Goal: Task Accomplishment & Management: Use online tool/utility

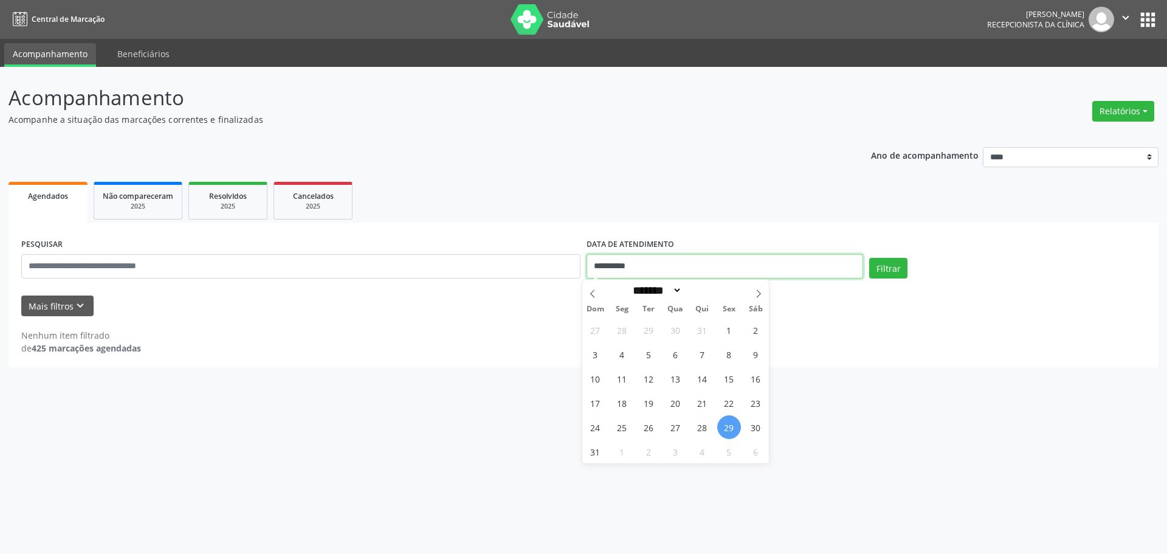
click at [598, 270] on input "**********" at bounding box center [725, 266] width 277 height 24
click at [751, 297] on span at bounding box center [758, 290] width 21 height 21
select select "*"
click at [622, 332] on span "1" at bounding box center [622, 330] width 24 height 24
type input "**********"
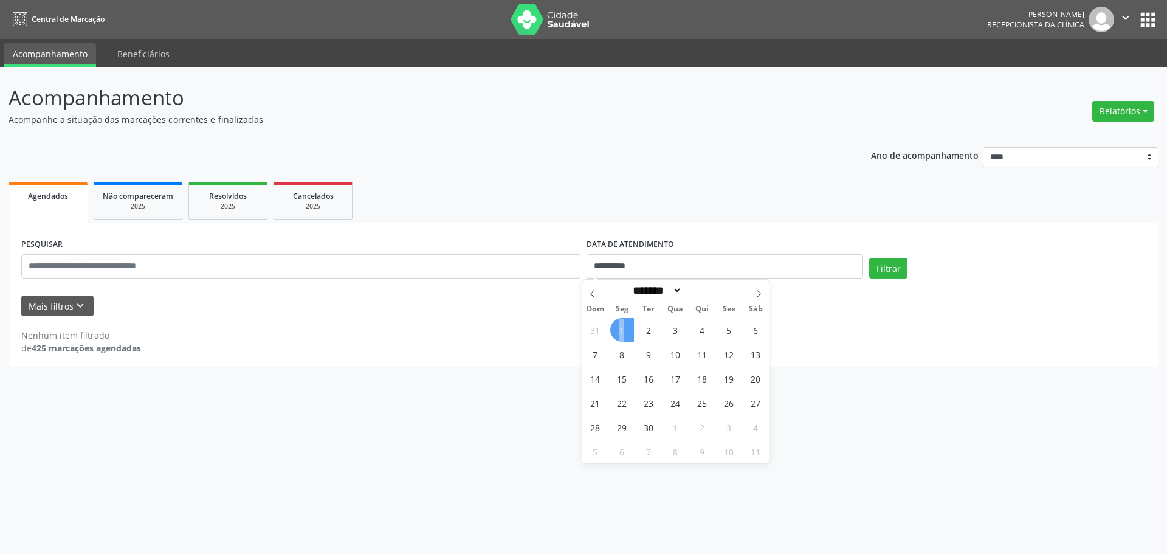
click at [622, 332] on span "1" at bounding box center [622, 330] width 24 height 24
click at [622, 332] on div "Nenhum item filtrado de 425 marcações agendadas" at bounding box center [583, 342] width 1125 height 26
click at [52, 304] on button "Mais filtros keyboard_arrow_down" at bounding box center [57, 305] width 72 height 21
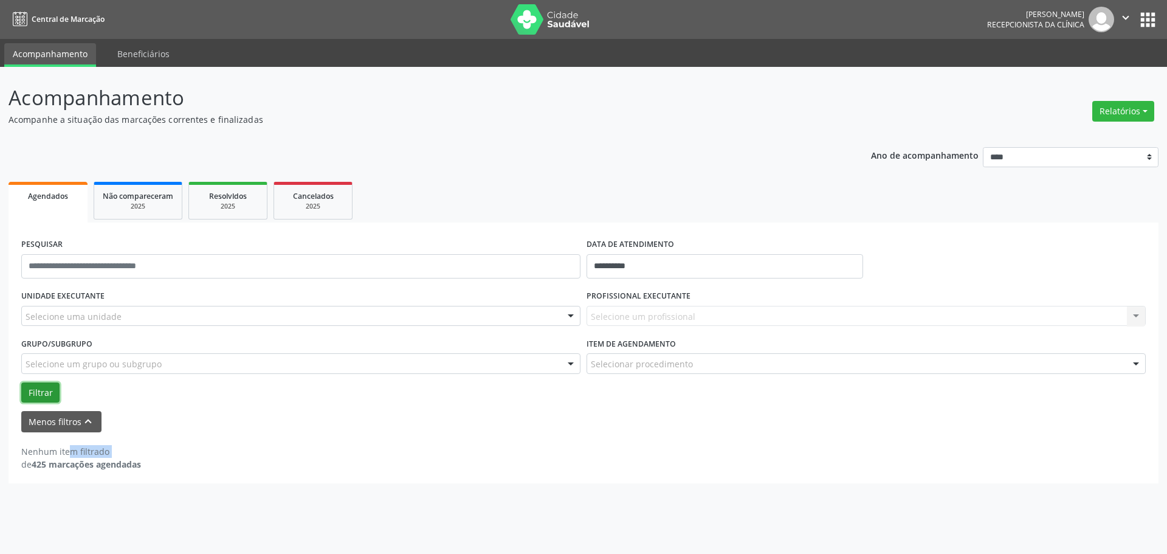
click at [38, 391] on button "Filtrar" at bounding box center [40, 392] width 38 height 21
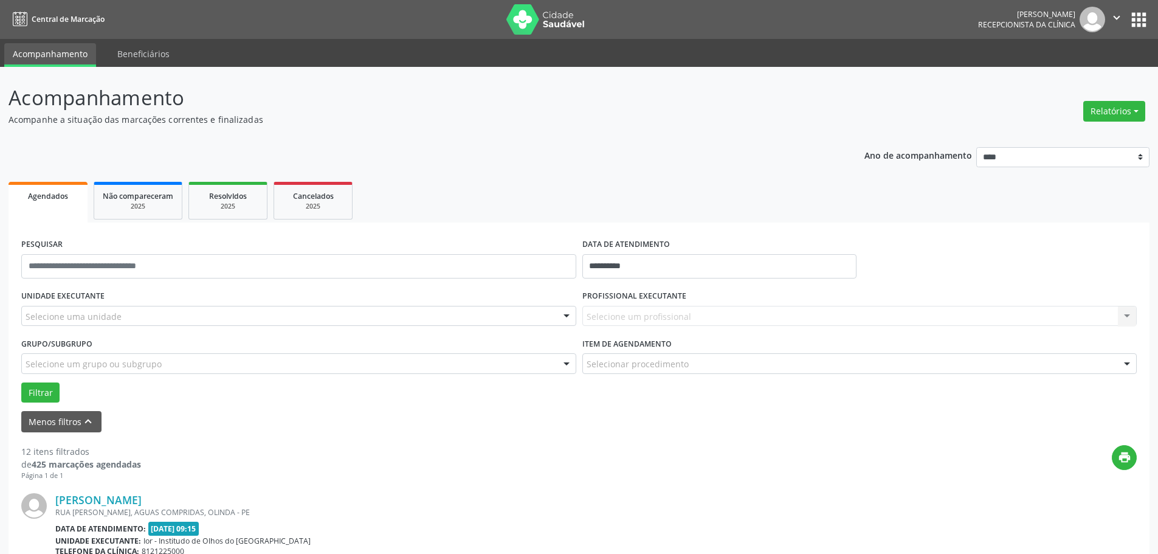
click at [642, 320] on div "Selecione um profissional Nenhum resultado encontrado para: " " Não há nenhuma …" at bounding box center [859, 316] width 555 height 21
click at [642, 319] on div "Selecione um profissional Nenhum resultado encontrado para: " " Não há nenhuma …" at bounding box center [859, 316] width 555 height 21
click at [46, 390] on button "Filtrar" at bounding box center [40, 392] width 38 height 21
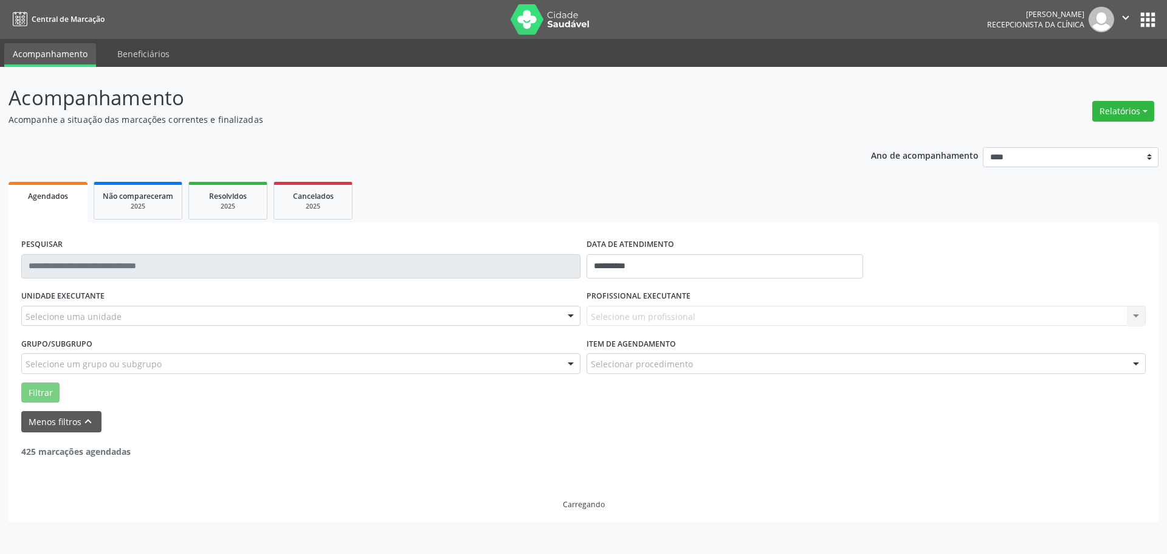
click at [617, 317] on div "Selecione um profissional Nenhum resultado encontrado para: " " Não há nenhuma …" at bounding box center [866, 316] width 559 height 21
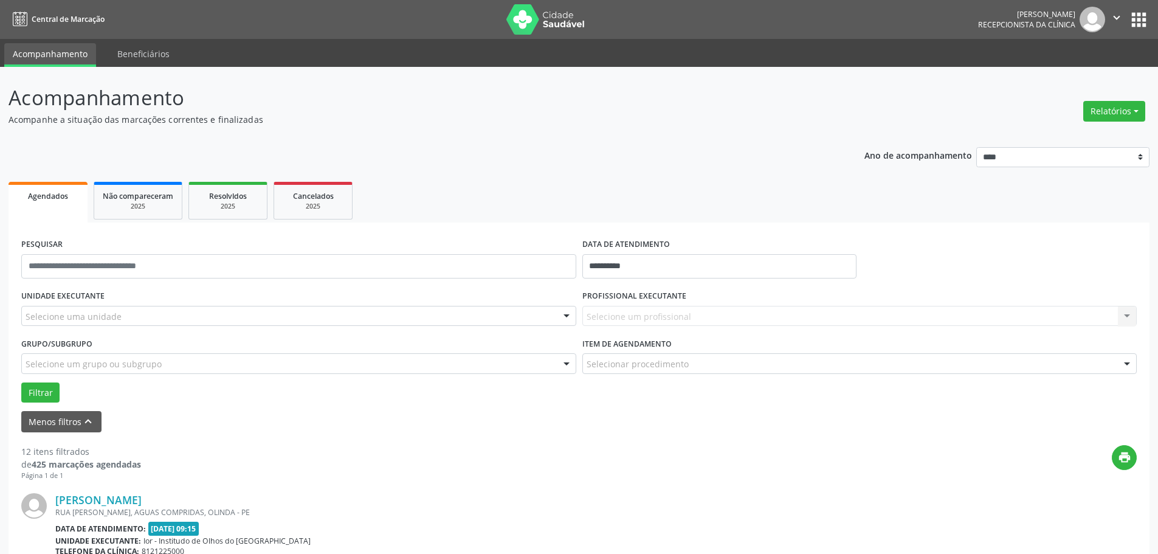
click at [617, 317] on div "Selecione um profissional Nenhum resultado encontrado para: " " Não há nenhuma …" at bounding box center [859, 316] width 555 height 21
click at [54, 390] on button "Filtrar" at bounding box center [40, 392] width 38 height 21
click at [887, 319] on div "Selecione um profissional Nenhum resultado encontrado para: " " Não há nenhuma …" at bounding box center [859, 316] width 555 height 21
click at [1125, 313] on div "Selecione um profissional Nenhum resultado encontrado para: " " Não há nenhuma …" at bounding box center [859, 316] width 555 height 21
click at [1126, 315] on div "Selecione um profissional Nenhum resultado encontrado para: " " Não há nenhuma …" at bounding box center [859, 316] width 555 height 21
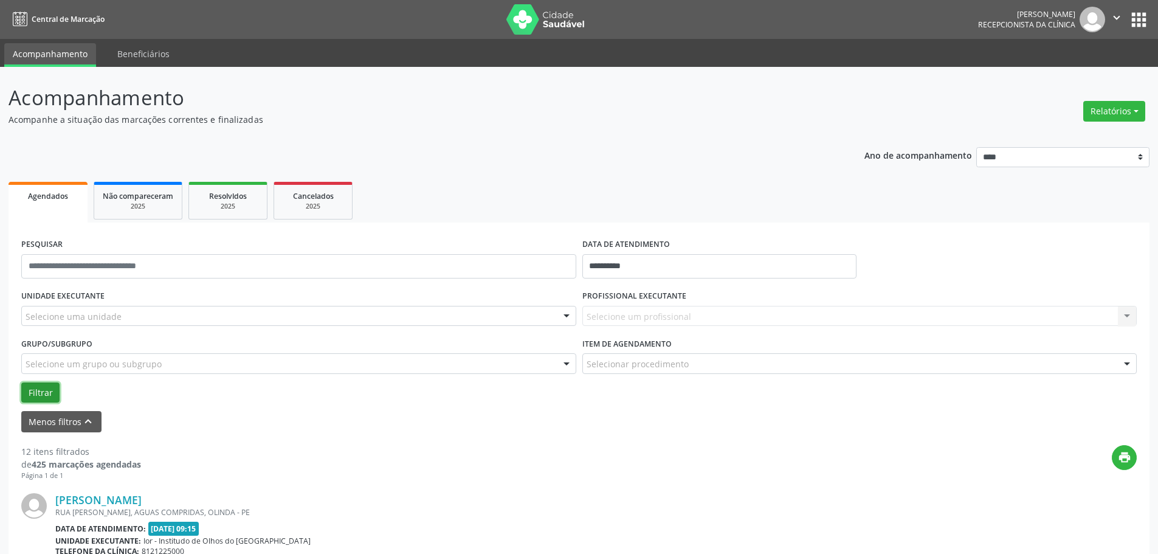
click at [44, 383] on button "Filtrar" at bounding box center [40, 392] width 38 height 21
click at [644, 314] on div "Selecione um profissional Nenhum resultado encontrado para: " " Não há nenhuma …" at bounding box center [859, 316] width 555 height 21
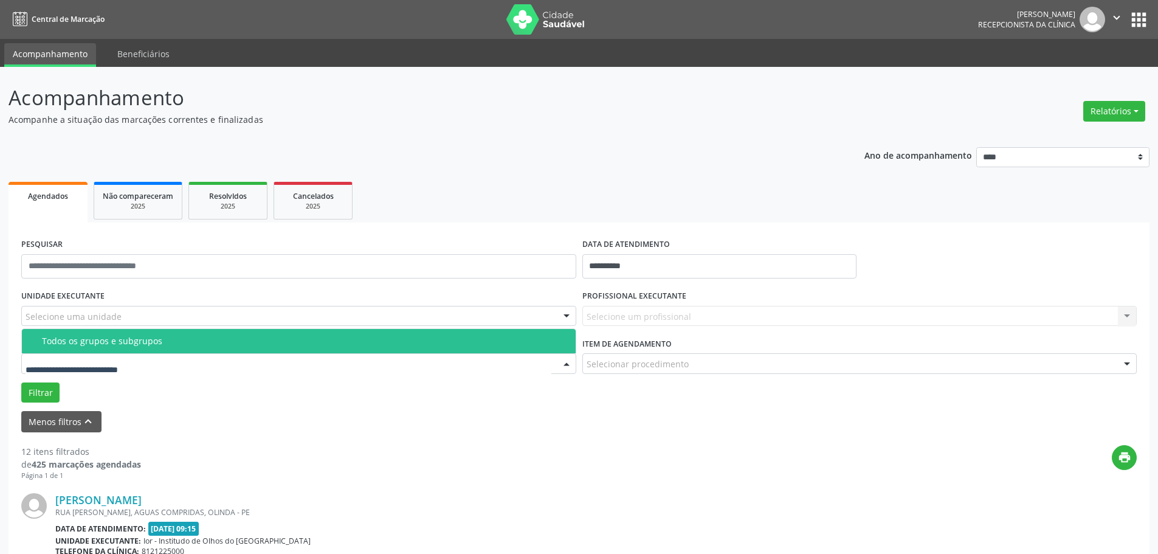
click at [89, 341] on div "Todos os grupos e subgrupos" at bounding box center [305, 341] width 526 height 10
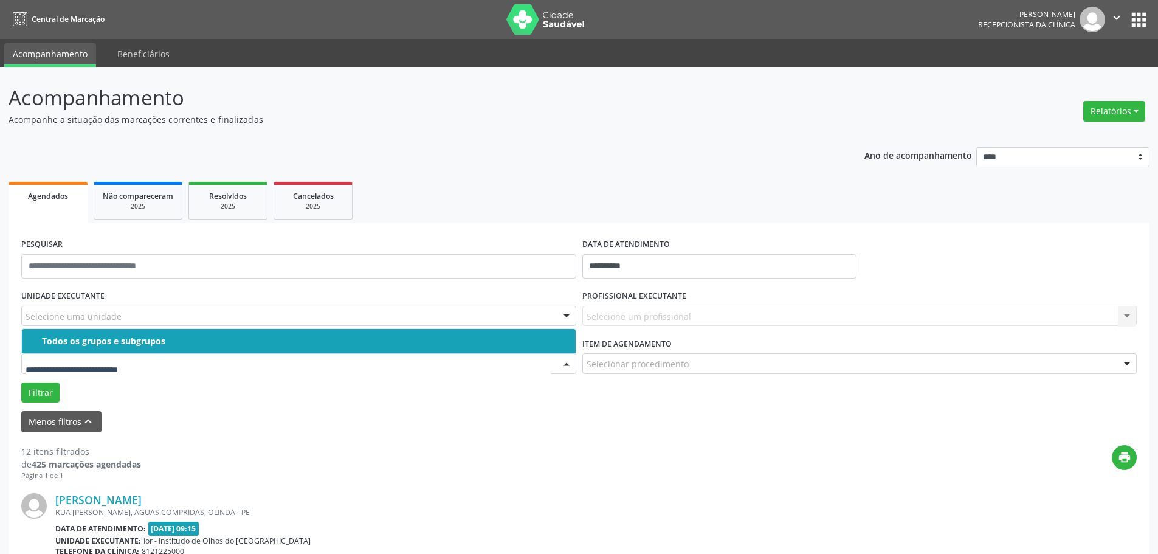
click at [82, 340] on div "Todos os grupos e subgrupos" at bounding box center [305, 341] width 526 height 10
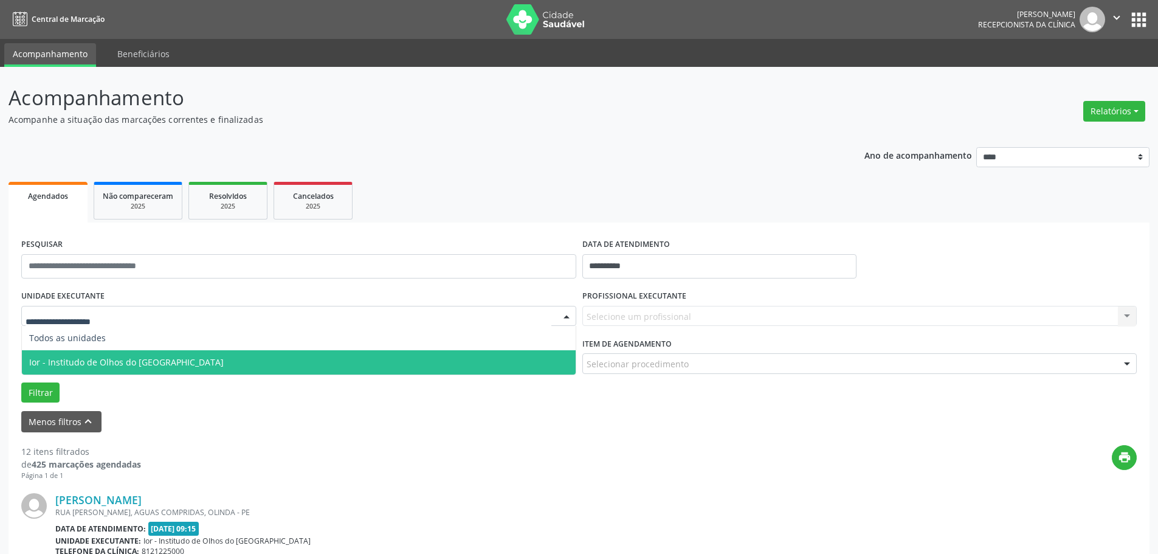
click at [69, 366] on span "Ior - Institudo de Olhos do [GEOGRAPHIC_DATA]" at bounding box center [126, 362] width 195 height 12
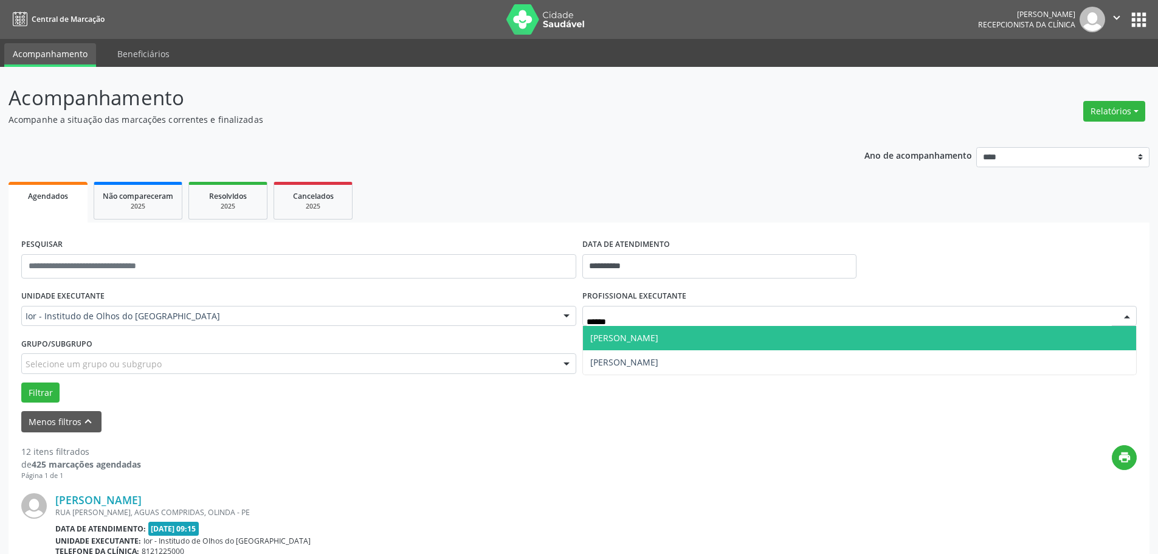
type input "*******"
click at [641, 337] on span "[PERSON_NAME]" at bounding box center [624, 338] width 68 height 12
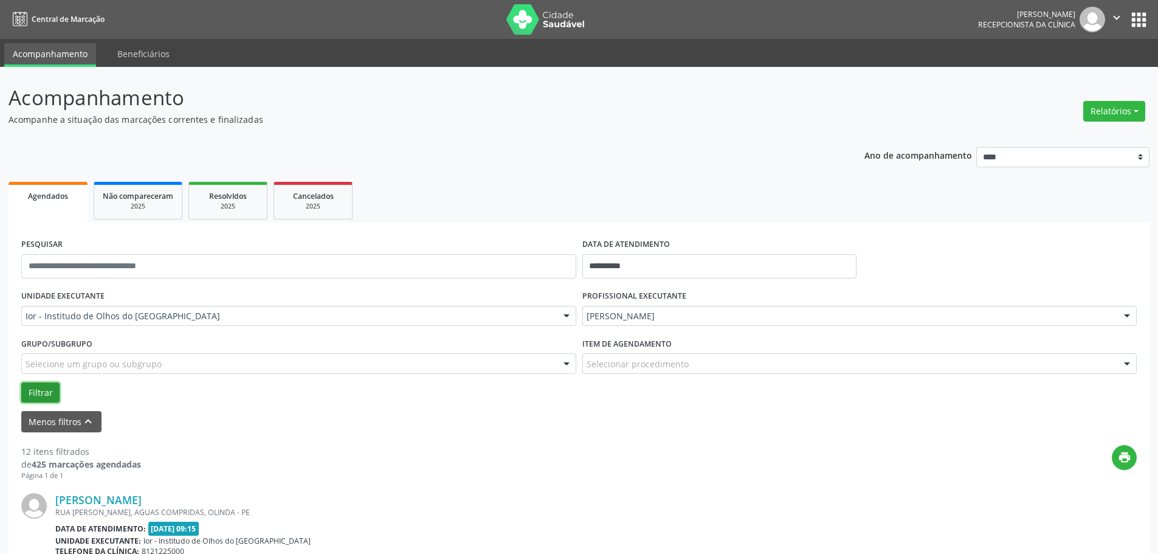
click at [35, 393] on button "Filtrar" at bounding box center [40, 392] width 38 height 21
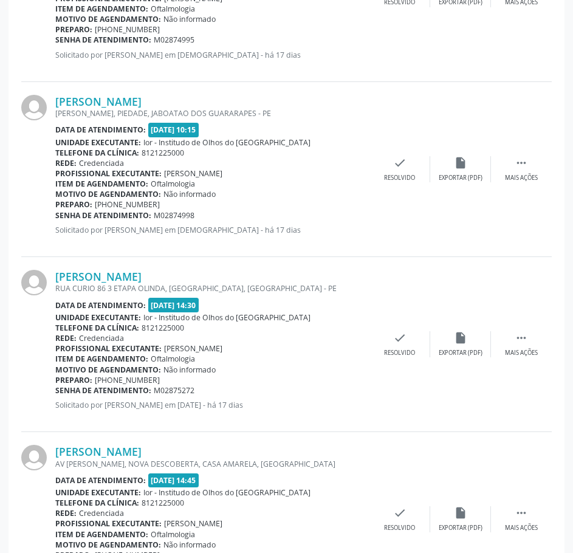
scroll to position [635, 0]
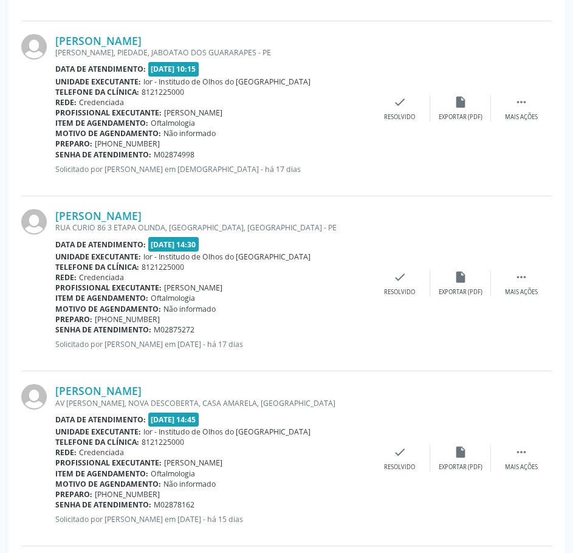
drag, startPoint x: 52, startPoint y: 392, endPoint x: 210, endPoint y: 395, distance: 157.5
click at [210, 395] on div "[PERSON_NAME] AV [PERSON_NAME], NOVA DESCOBERTA, [GEOGRAPHIC_DATA], [GEOGRAPHIC…" at bounding box center [286, 458] width 531 height 175
copy div "[PERSON_NAME]"
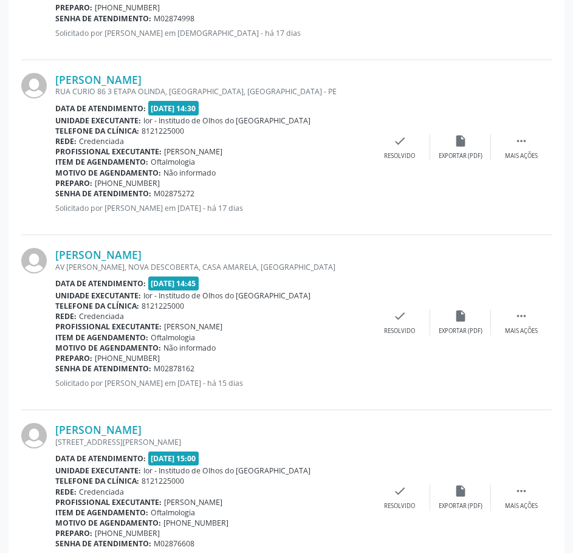
scroll to position [817, 0]
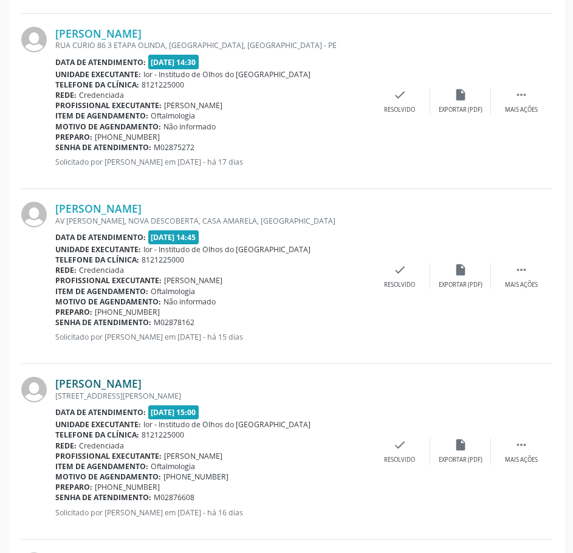
drag, startPoint x: 200, startPoint y: 388, endPoint x: 56, endPoint y: 384, distance: 144.1
click at [56, 384] on div "[PERSON_NAME]" at bounding box center [212, 383] width 314 height 13
copy link "[PERSON_NAME]"
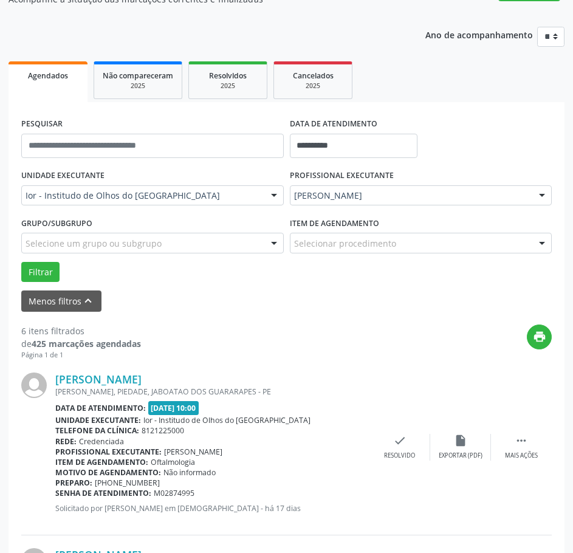
scroll to position [0, 0]
